Goal: Task Accomplishment & Management: Manage account settings

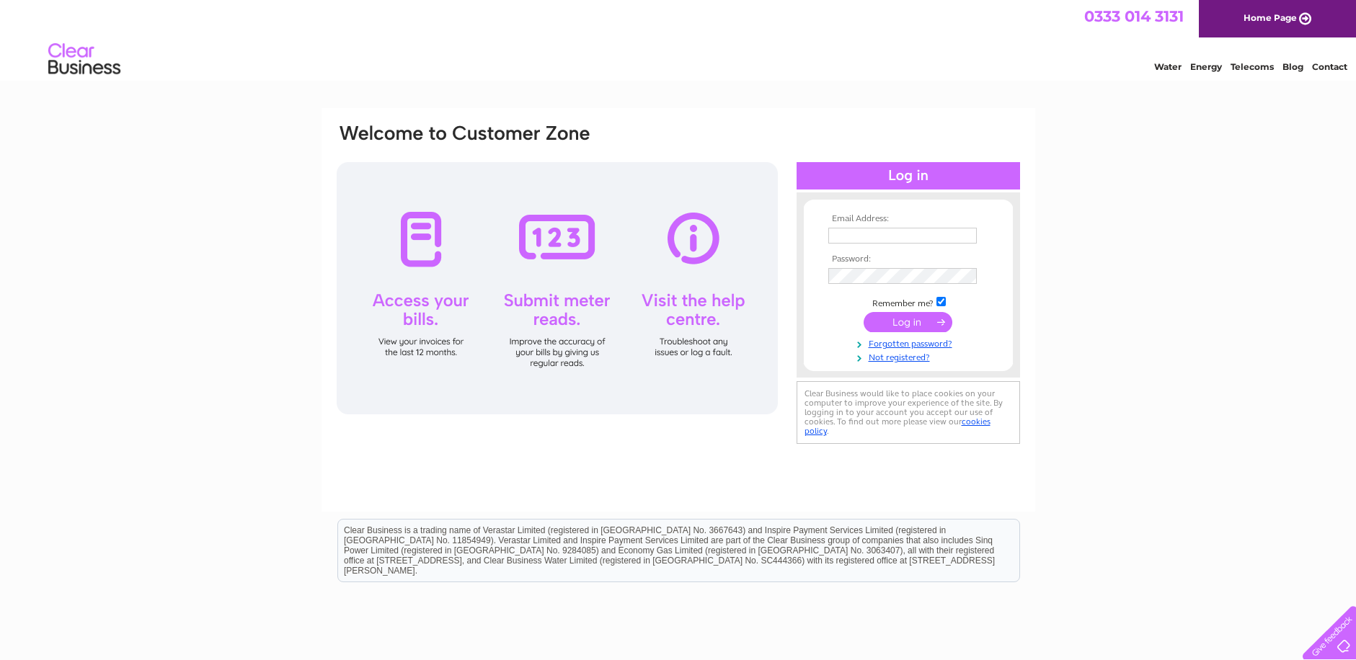
type input "sales@mavrickblinds.co.uk"
click at [907, 324] on input "submit" at bounding box center [908, 322] width 89 height 20
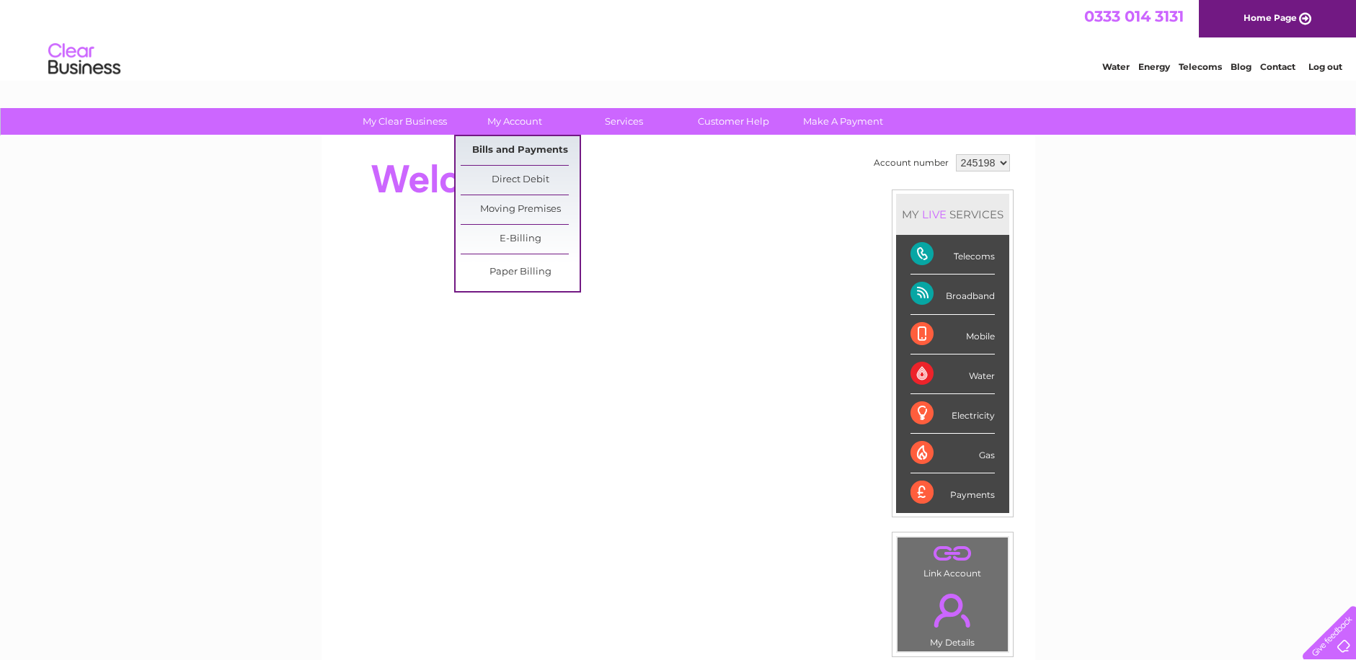
click at [511, 149] on link "Bills and Payments" at bounding box center [520, 150] width 119 height 29
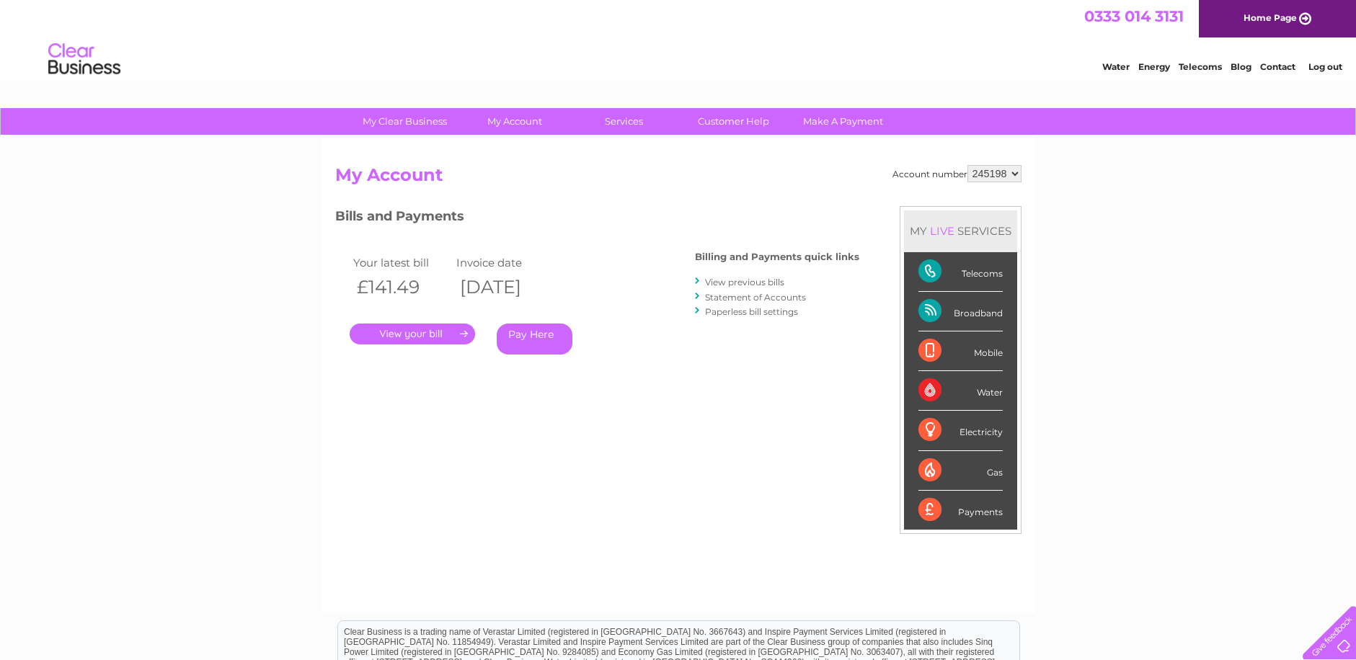
click at [428, 333] on link "." at bounding box center [412, 334] width 125 height 21
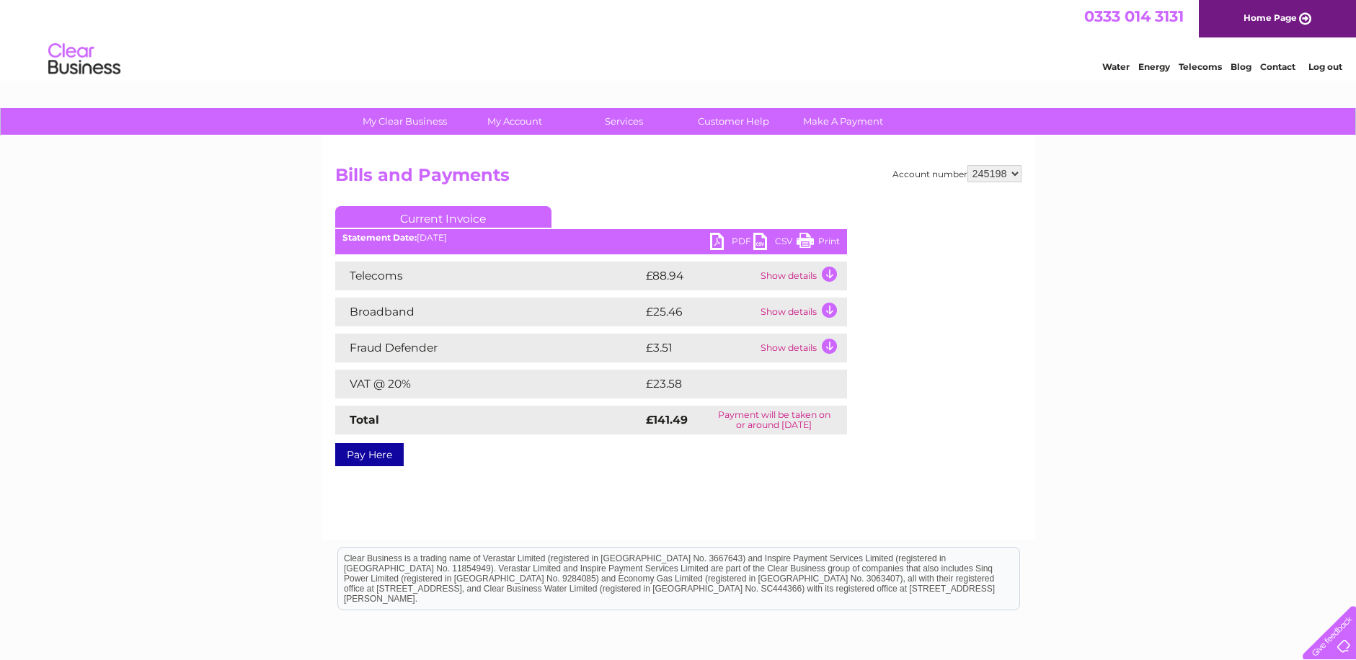
click at [827, 273] on td "Show details" at bounding box center [802, 276] width 90 height 29
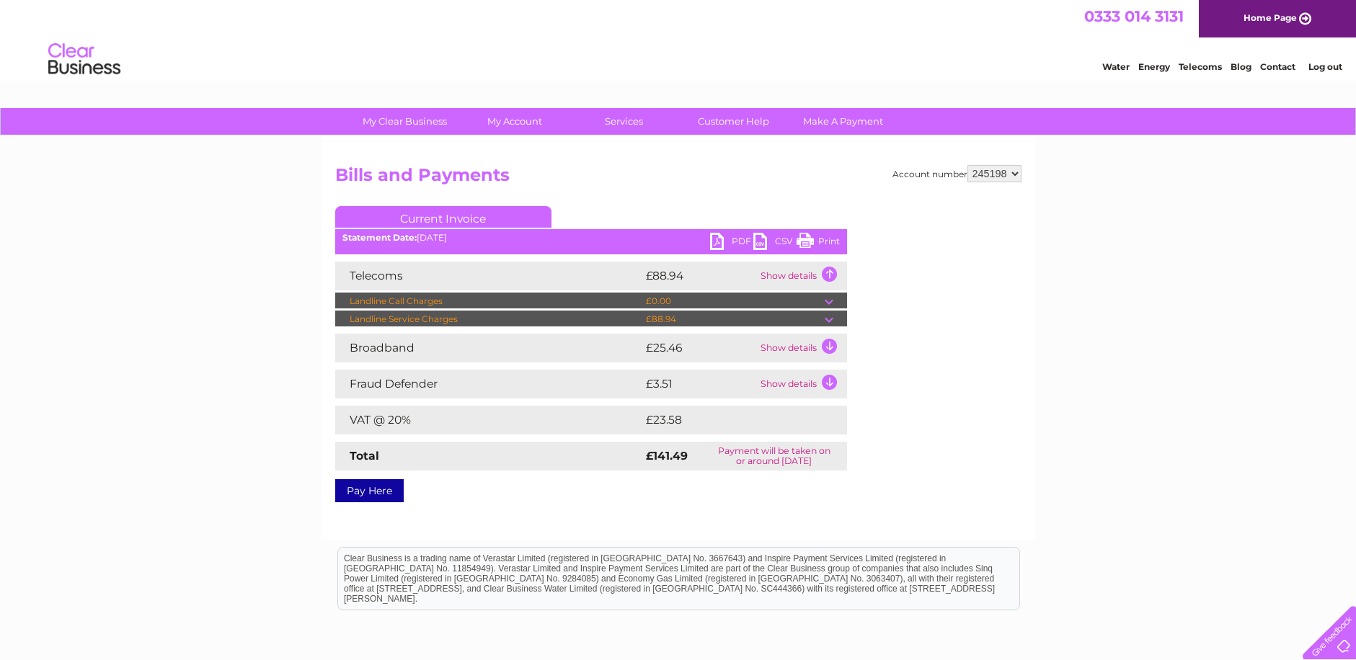
click at [827, 273] on td "Show details" at bounding box center [802, 276] width 90 height 29
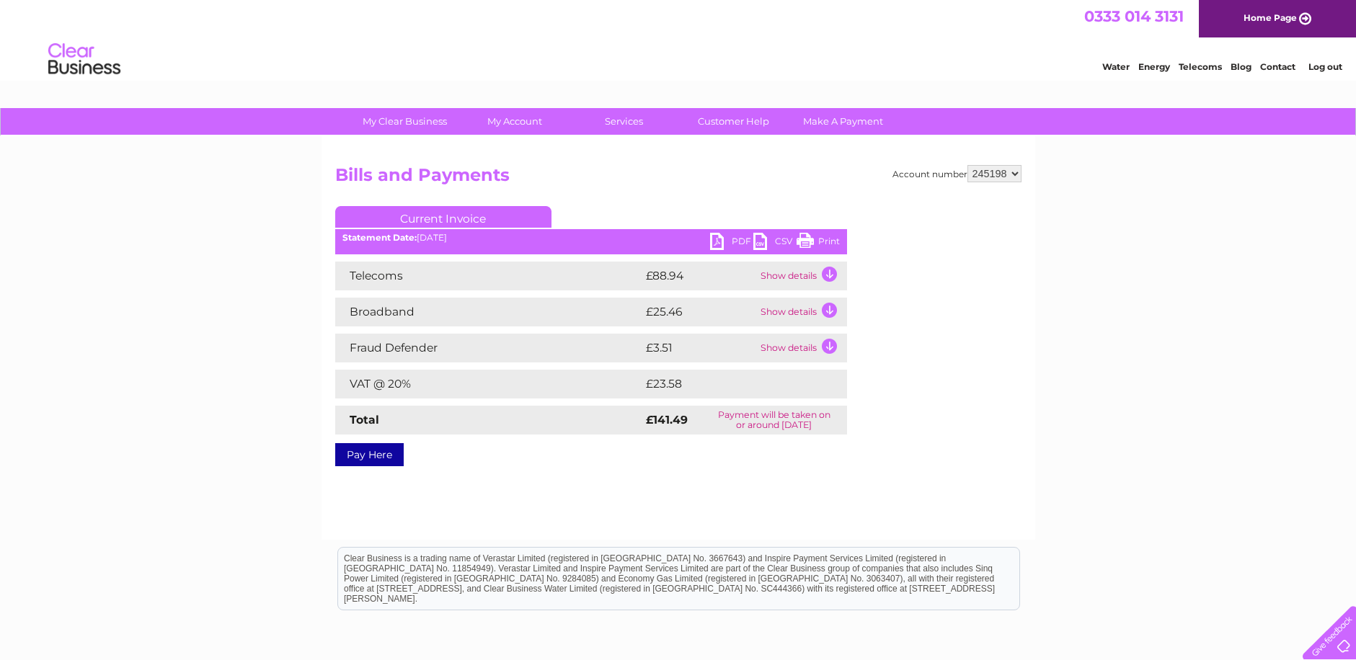
click at [827, 273] on td "Show details" at bounding box center [802, 276] width 90 height 29
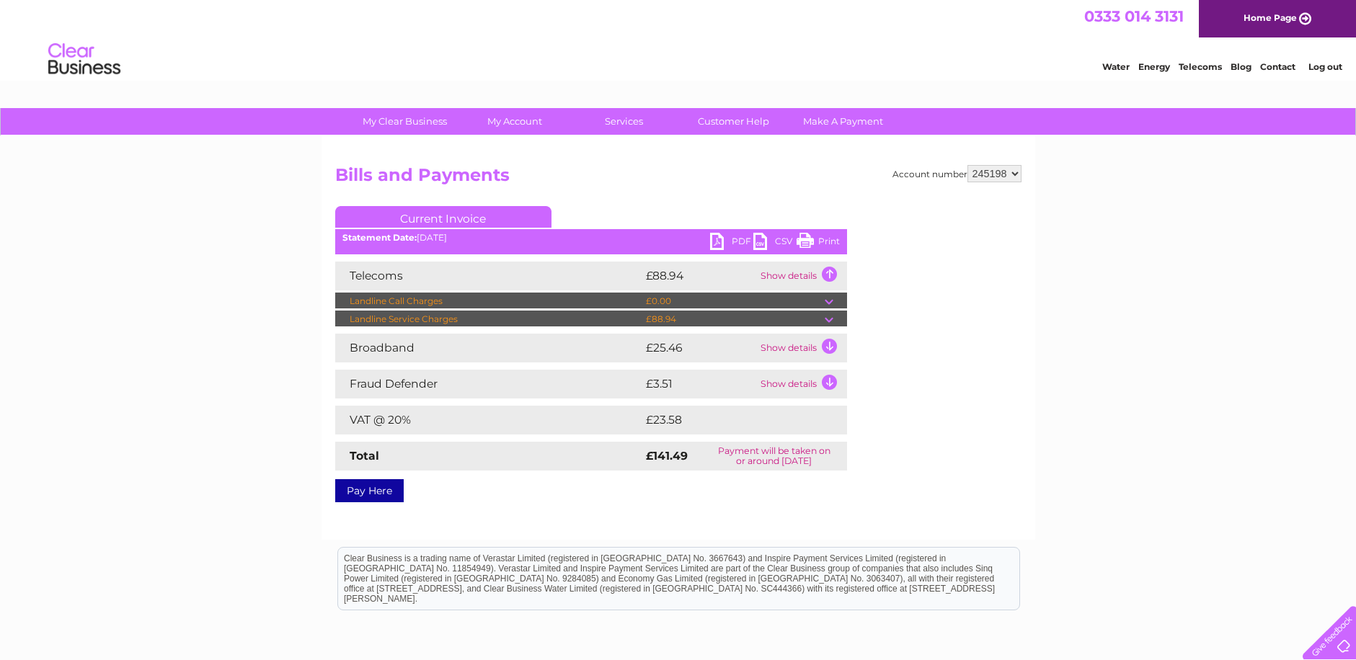
click at [730, 239] on link "PDF" at bounding box center [731, 243] width 43 height 21
click at [1332, 64] on link "Log out" at bounding box center [1325, 66] width 34 height 11
